Goal: Task Accomplishment & Management: Manage account settings

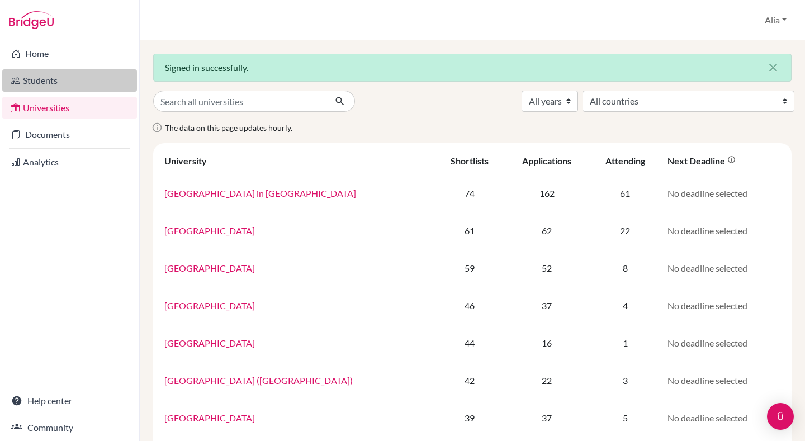
click at [42, 80] on link "Students" at bounding box center [69, 80] width 135 height 22
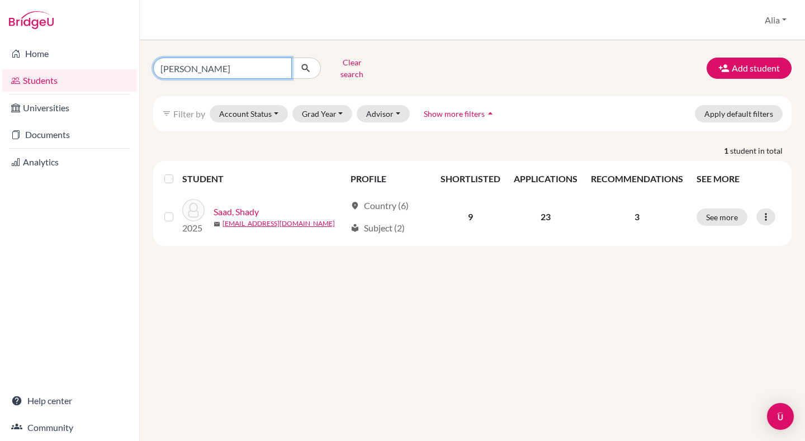
click at [247, 65] on input "shady saad" at bounding box center [222, 68] width 139 height 21
type input "s"
type input "younes"
click button "submit" at bounding box center [306, 68] width 30 height 21
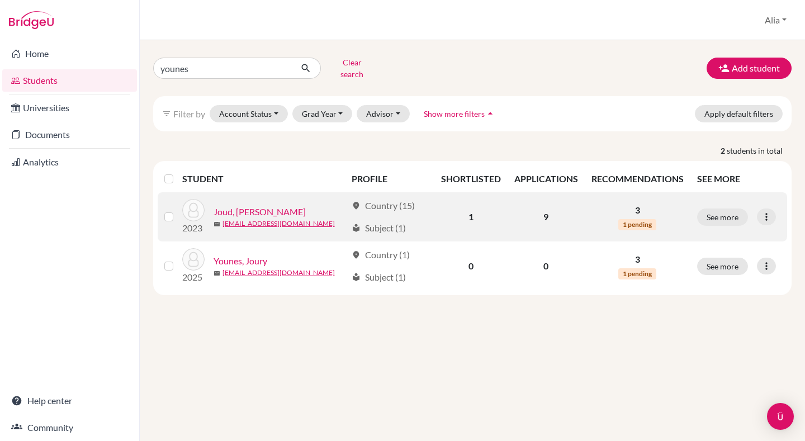
click at [754, 211] on div "See more Edit student Send Message Reset Password" at bounding box center [738, 217] width 83 height 17
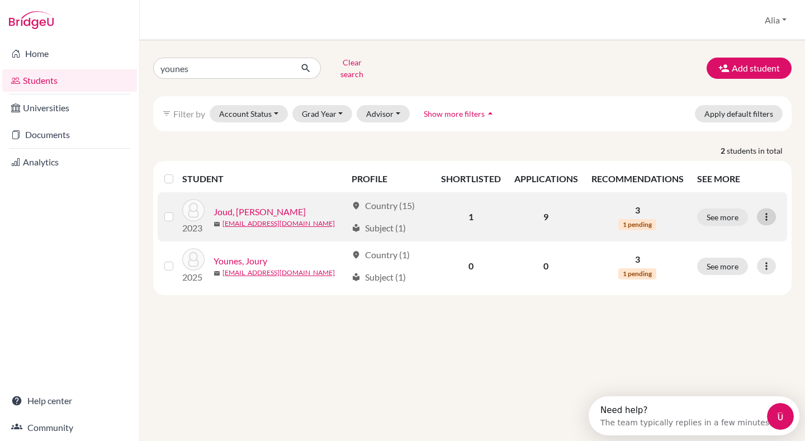
click at [766, 211] on icon at bounding box center [766, 216] width 11 height 11
click at [724, 209] on button "See more" at bounding box center [722, 217] width 51 height 17
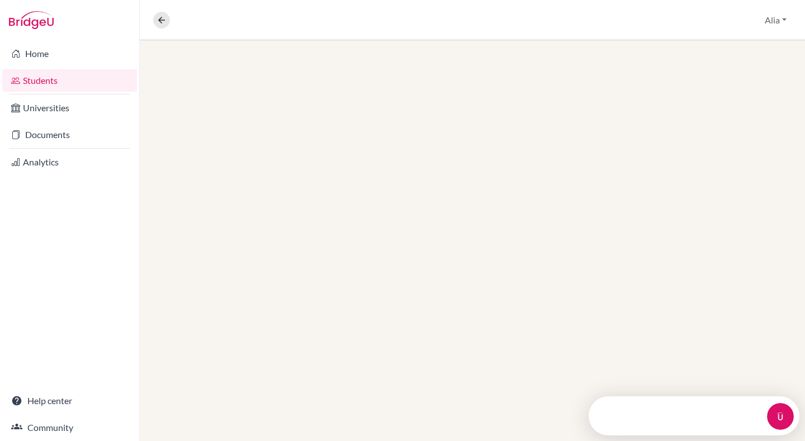
click at [715, 209] on div at bounding box center [472, 240] width 665 height 401
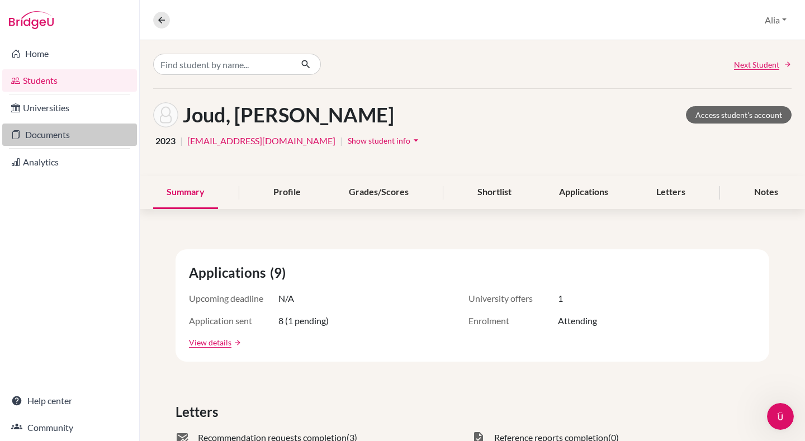
click at [31, 134] on link "Documents" at bounding box center [69, 135] width 135 height 22
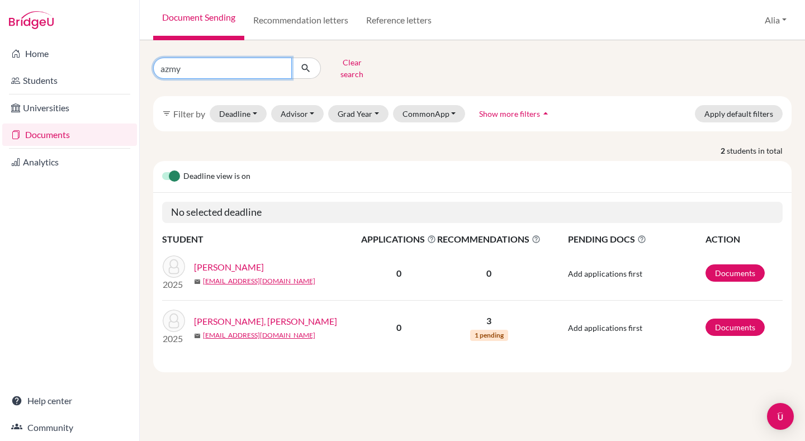
click at [281, 65] on input "azmy" at bounding box center [222, 68] width 139 height 21
type input "younes"
click button "submit" at bounding box center [306, 68] width 30 height 21
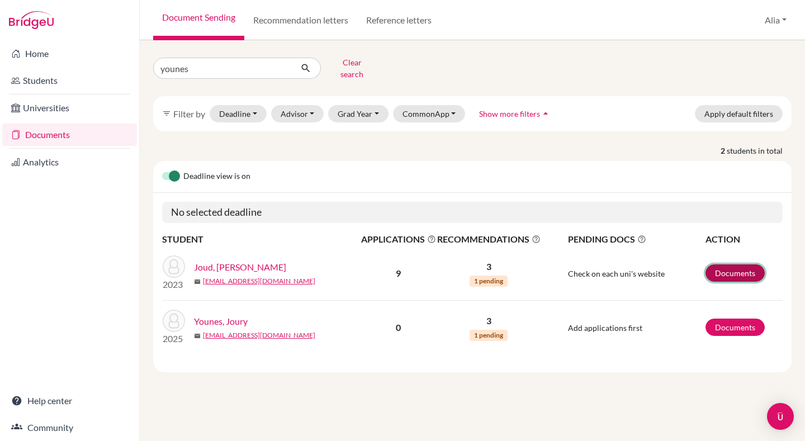
click at [745, 264] on link "Documents" at bounding box center [735, 272] width 59 height 17
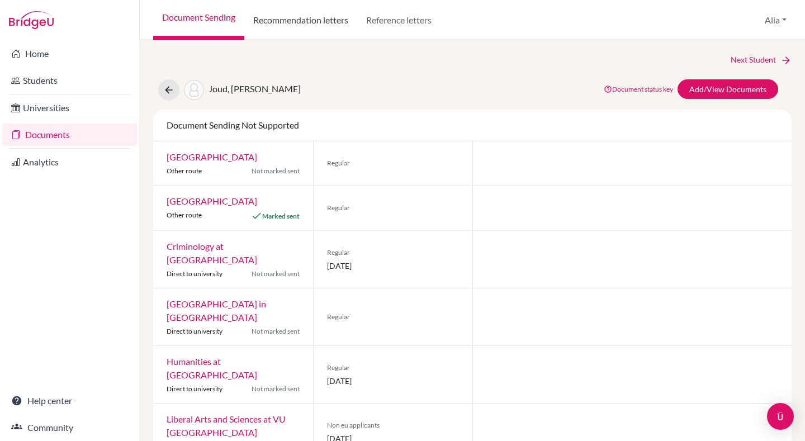
click at [331, 20] on link "Recommendation letters" at bounding box center [300, 20] width 113 height 40
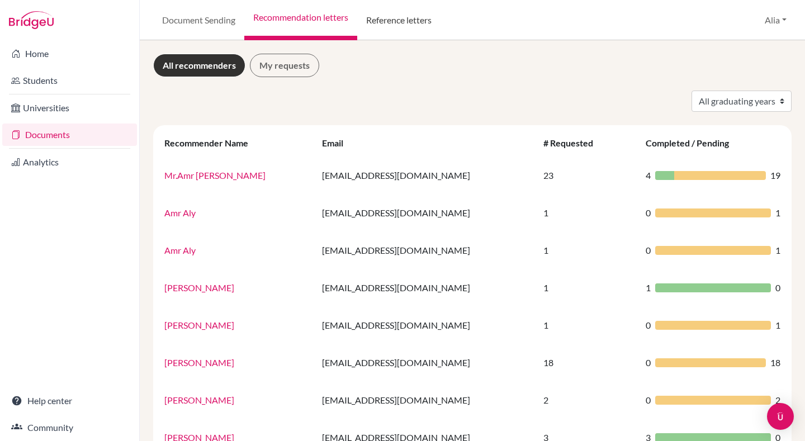
click at [378, 23] on link "Reference letters" at bounding box center [398, 20] width 83 height 40
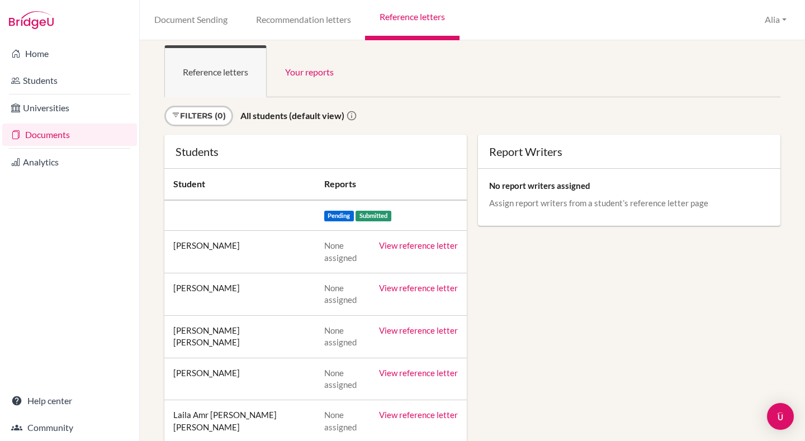
scroll to position [19, 0]
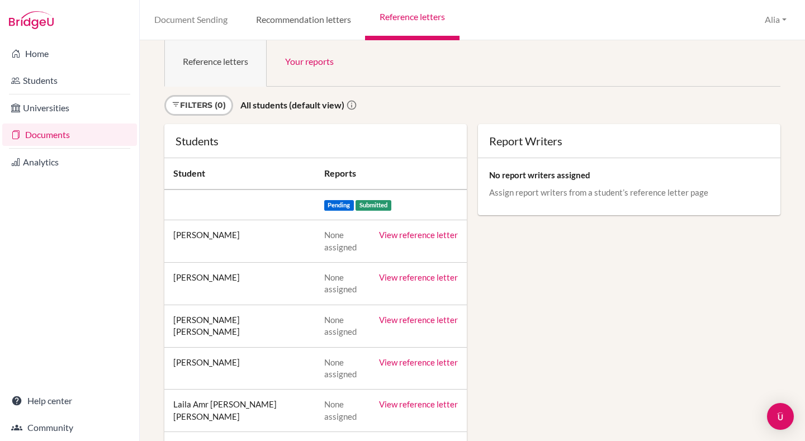
click at [338, 11] on link "Recommendation letters" at bounding box center [304, 20] width 124 height 40
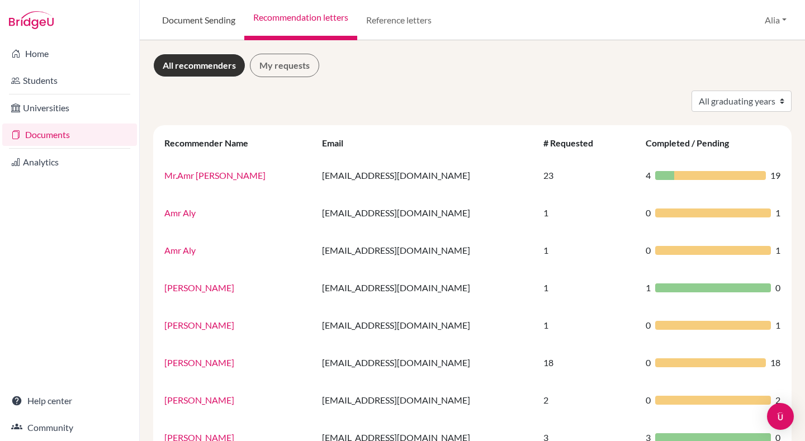
click at [196, 23] on link "Document Sending" at bounding box center [198, 20] width 91 height 40
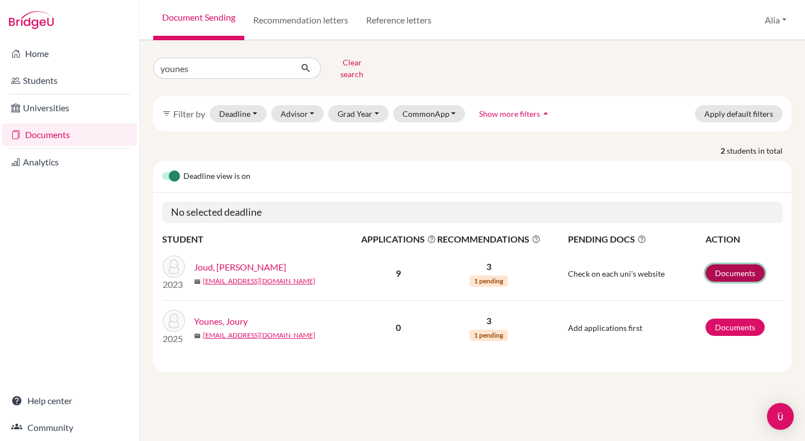
click at [750, 264] on link "Documents" at bounding box center [735, 272] width 59 height 17
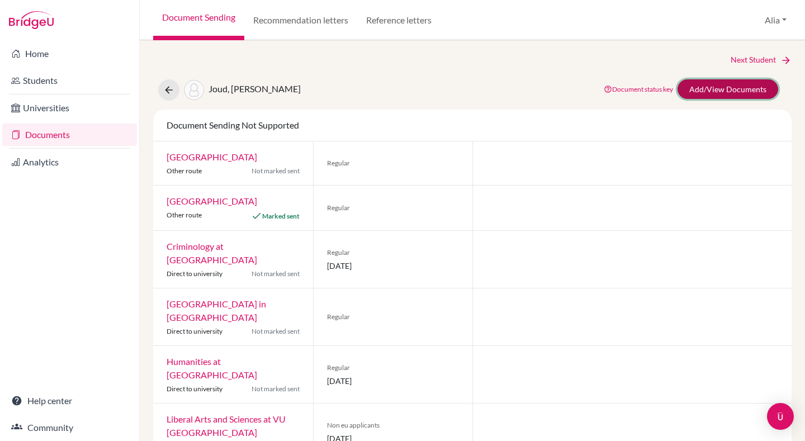
click at [713, 95] on link "Add/View Documents" at bounding box center [728, 89] width 101 height 20
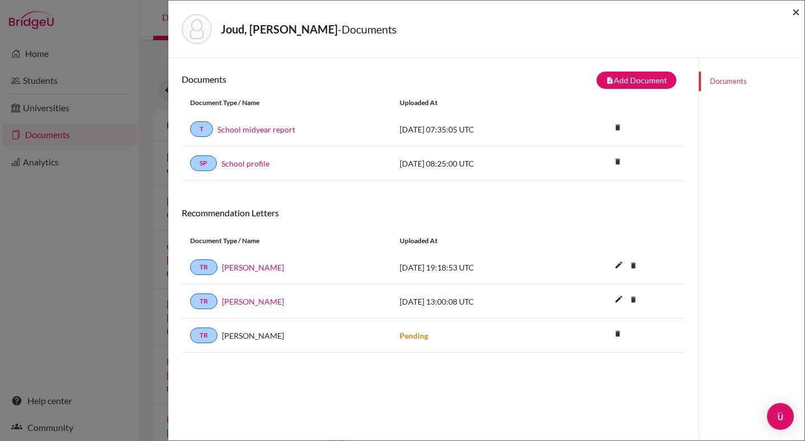
click at [797, 11] on span "×" at bounding box center [796, 11] width 8 height 16
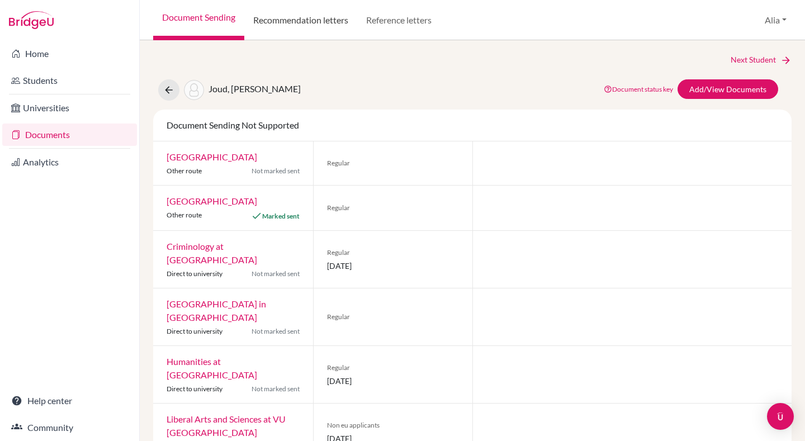
click at [309, 27] on link "Recommendation letters" at bounding box center [300, 20] width 113 height 40
click at [310, 17] on link "Recommendation letters" at bounding box center [300, 20] width 113 height 40
click at [698, 84] on link "Add/View Documents" at bounding box center [728, 89] width 101 height 20
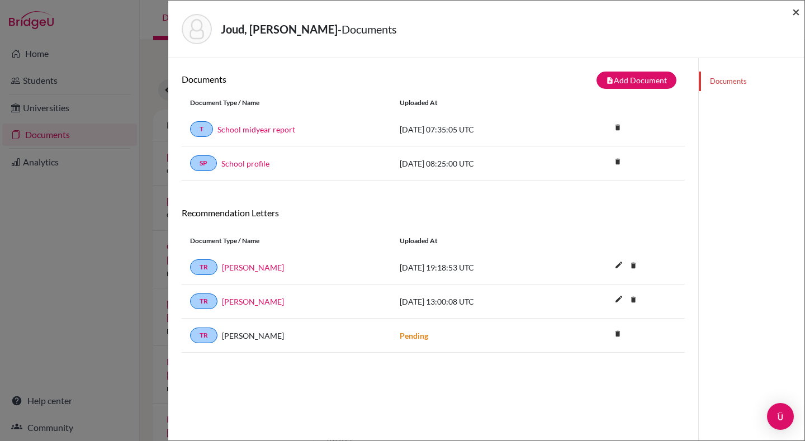
click at [798, 12] on span "×" at bounding box center [796, 11] width 8 height 16
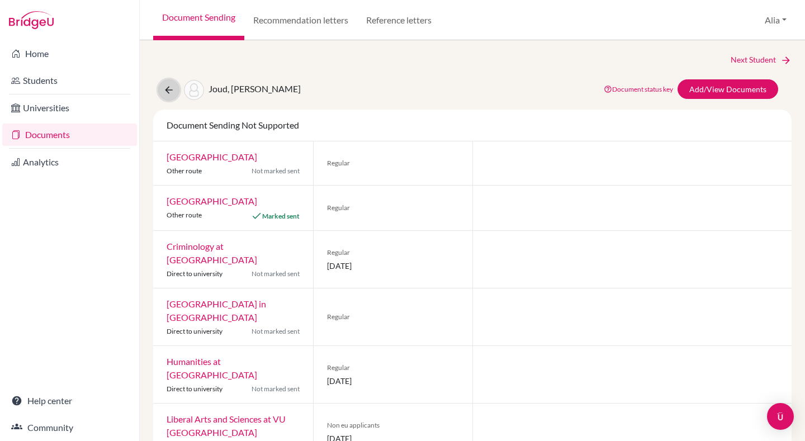
click at [166, 96] on button at bounding box center [168, 89] width 21 height 21
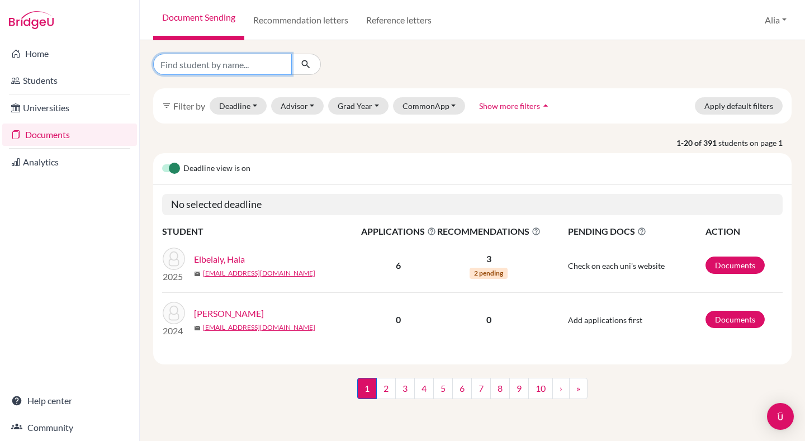
click at [220, 64] on input "Find student by name..." at bounding box center [222, 64] width 139 height 21
type input "younes"
click button "submit" at bounding box center [306, 64] width 30 height 21
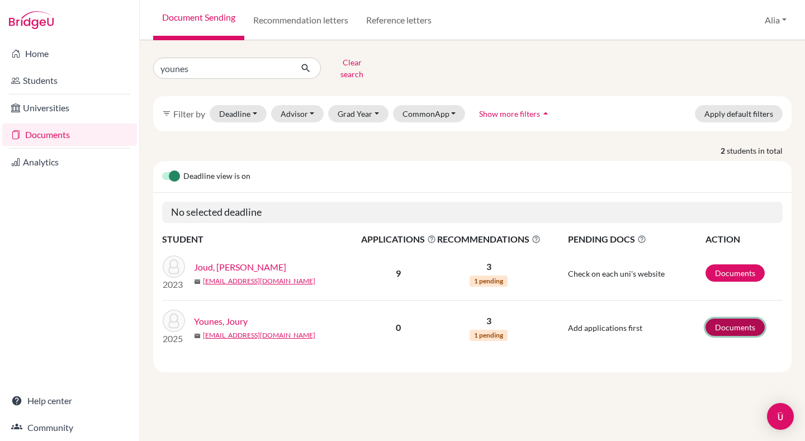
click at [741, 319] on link "Documents" at bounding box center [735, 327] width 59 height 17
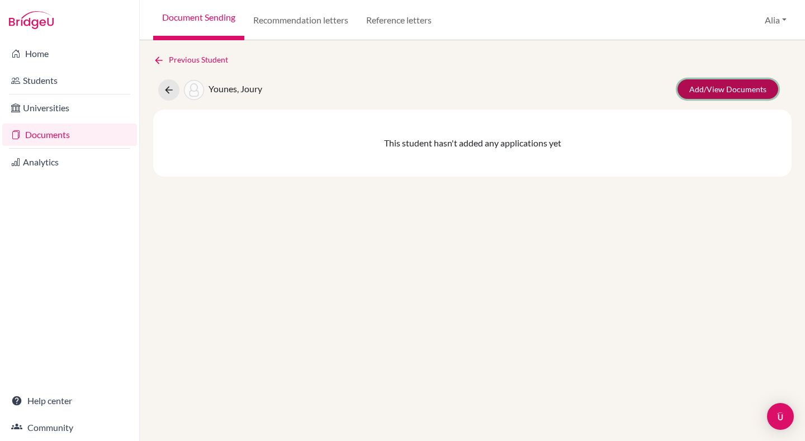
click at [705, 84] on link "Add/View Documents" at bounding box center [728, 89] width 101 height 20
